Goal: Transaction & Acquisition: Download file/media

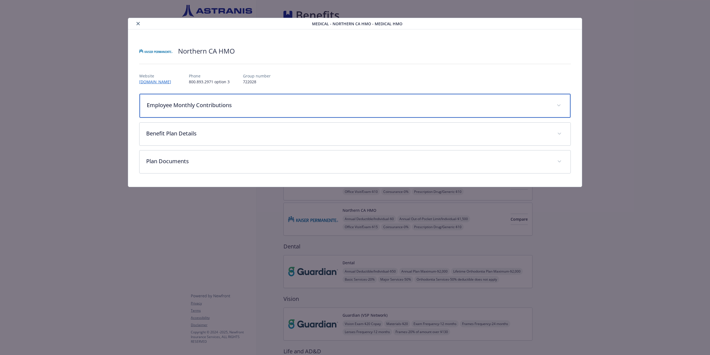
click at [218, 102] on p "Employee Monthly Contributions" at bounding box center [348, 105] width 403 height 8
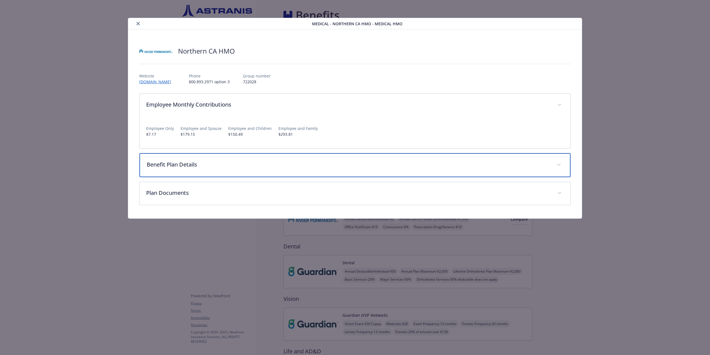
click at [178, 164] on p "Benefit Plan Details" at bounding box center [348, 164] width 403 height 8
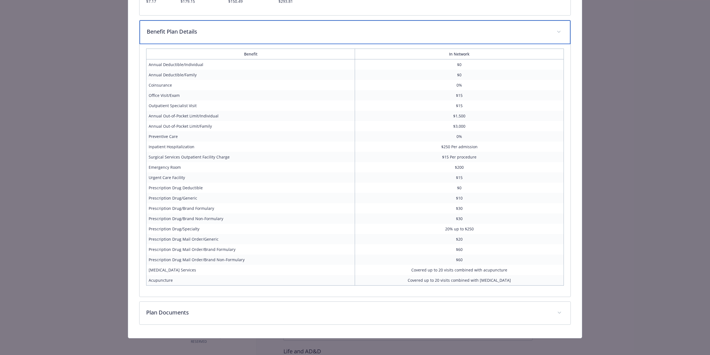
scroll to position [134, 0]
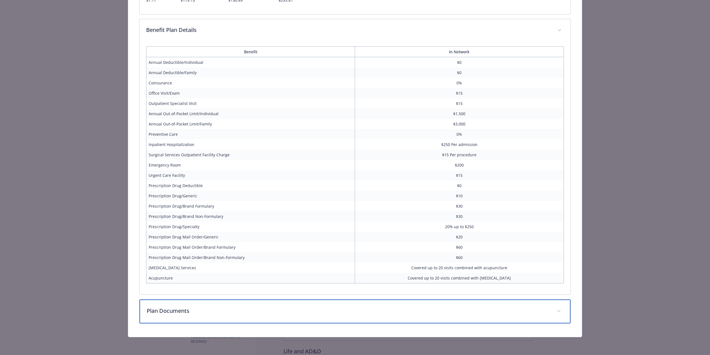
click at [195, 308] on p "Plan Documents" at bounding box center [348, 310] width 403 height 8
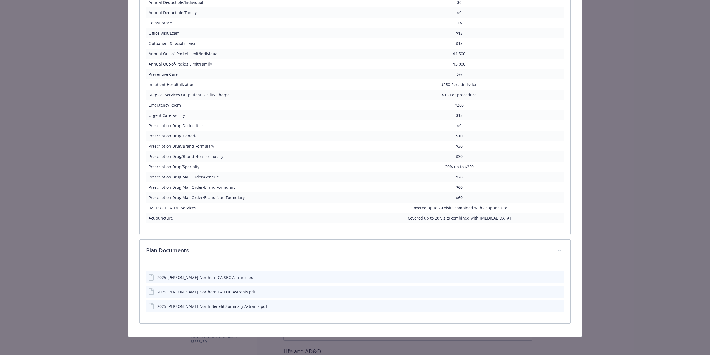
scroll to position [194, 0]
click at [208, 275] on div "2025 [PERSON_NAME] Northern CA SBC Astranis.pdf" at bounding box center [206, 277] width 98 height 6
click at [547, 275] on icon "download file" at bounding box center [549, 277] width 4 height 4
click at [547, 292] on icon "download file" at bounding box center [549, 291] width 4 height 4
click at [547, 306] on icon "download file" at bounding box center [549, 305] width 4 height 4
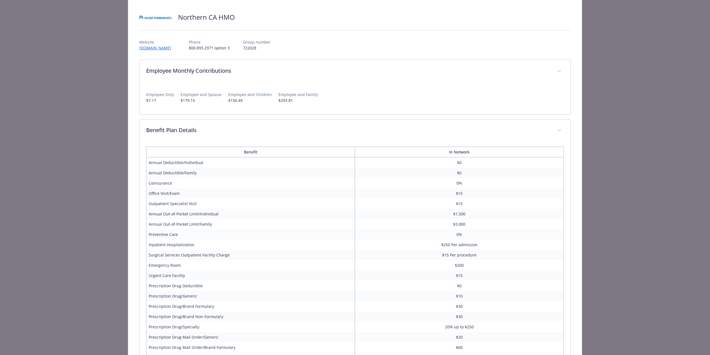
scroll to position [0, 0]
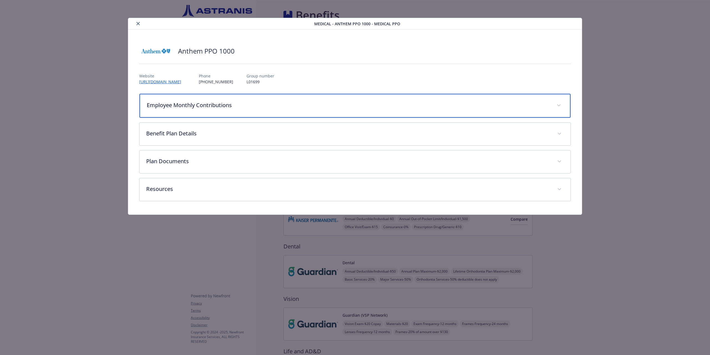
click at [252, 106] on p "Employee Monthly Contributions" at bounding box center [348, 105] width 403 height 8
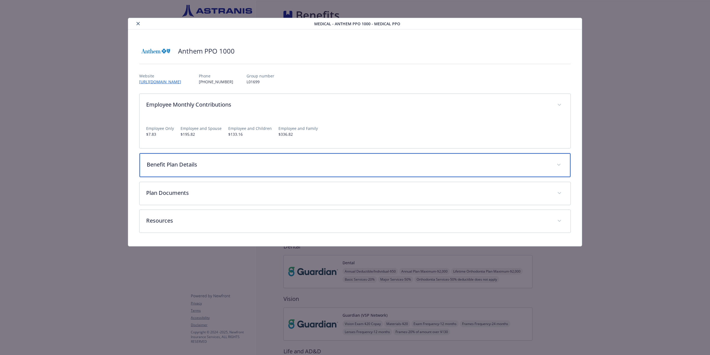
click at [230, 164] on p "Benefit Plan Details" at bounding box center [348, 164] width 403 height 8
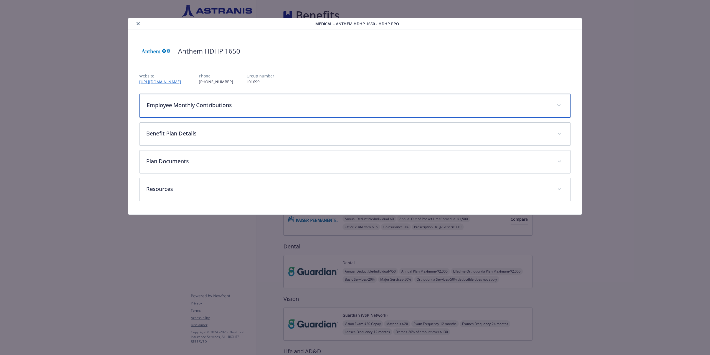
click at [231, 106] on p "Employee Monthly Contributions" at bounding box center [348, 105] width 403 height 8
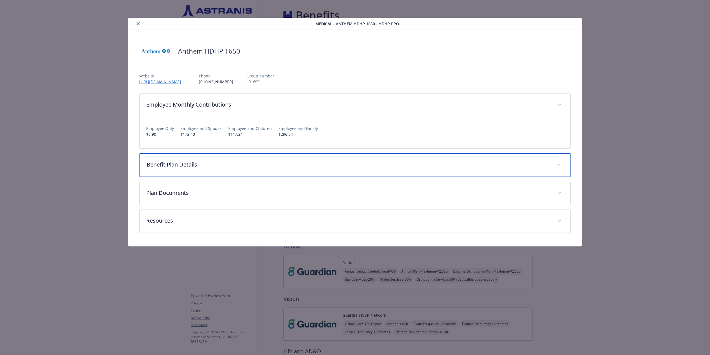
click at [183, 159] on div "Benefit Plan Details" at bounding box center [355, 165] width 431 height 24
